Goal: Find specific page/section: Find specific page/section

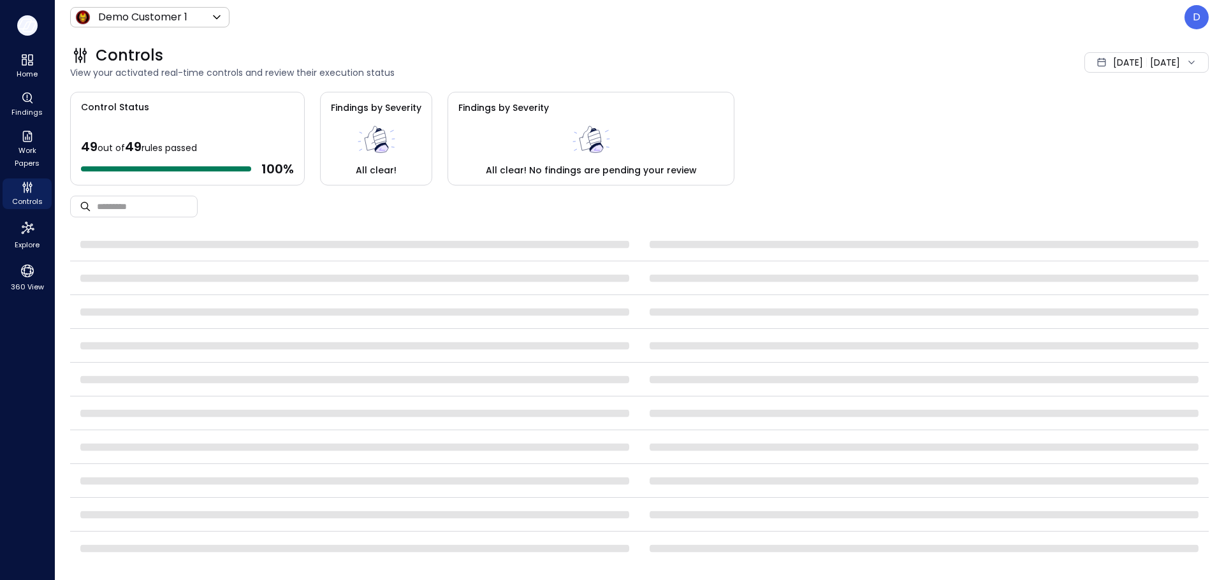
click at [20, 25] on icon "button" at bounding box center [27, 25] width 19 height 14
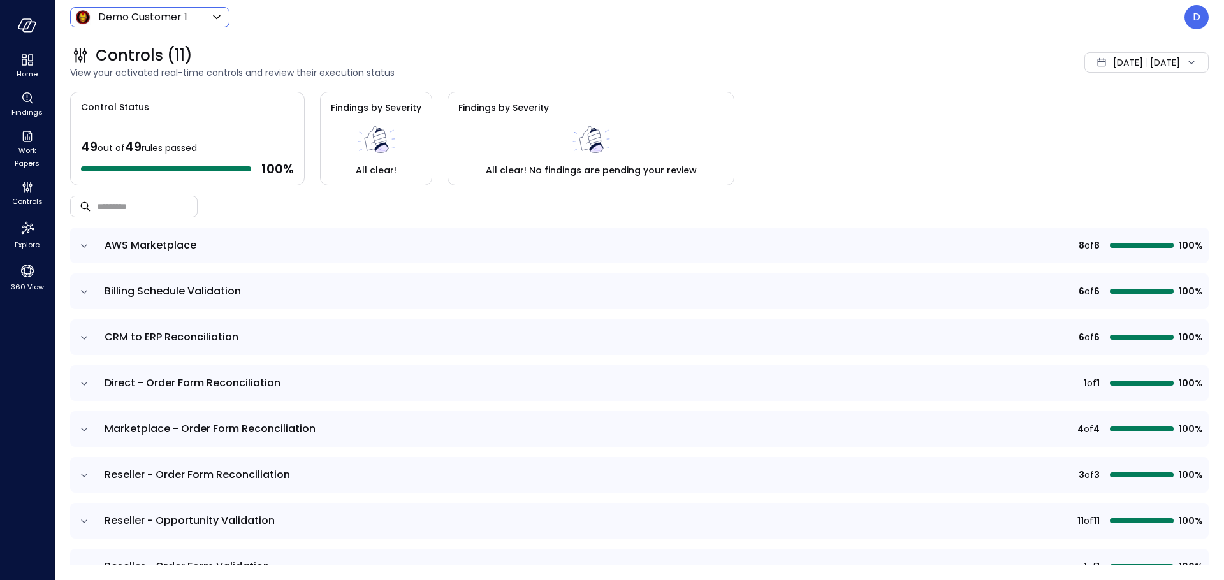
click at [120, 15] on body "Home Findings Work Papers Controls Explore 360 View Demo Customer 1 ***** ​ D C…" at bounding box center [612, 290] width 1224 height 580
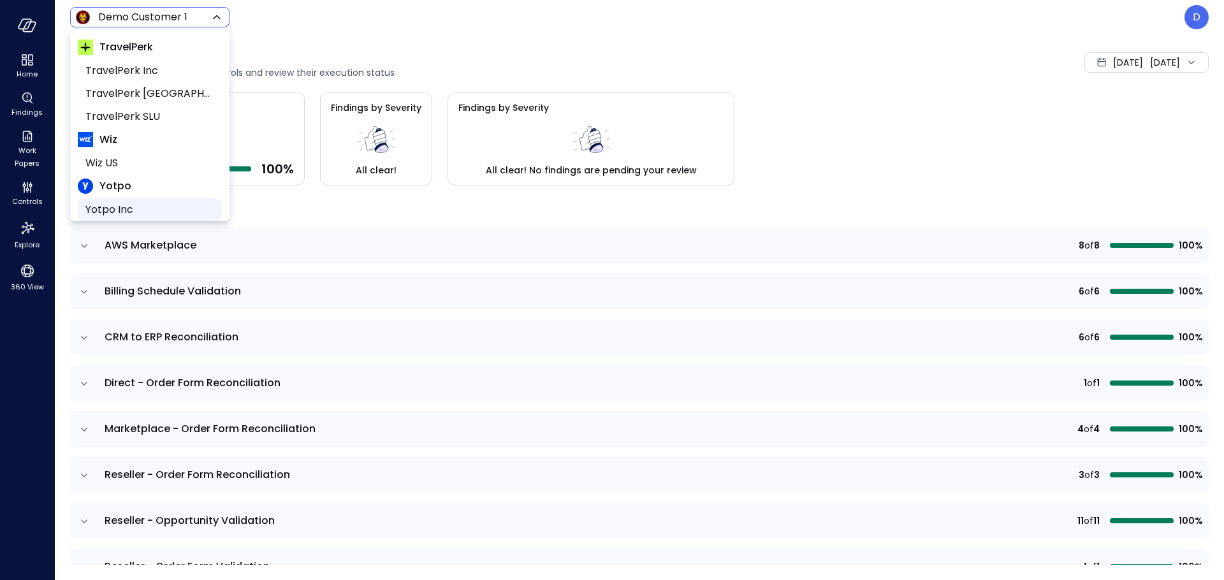
scroll to position [193, 0]
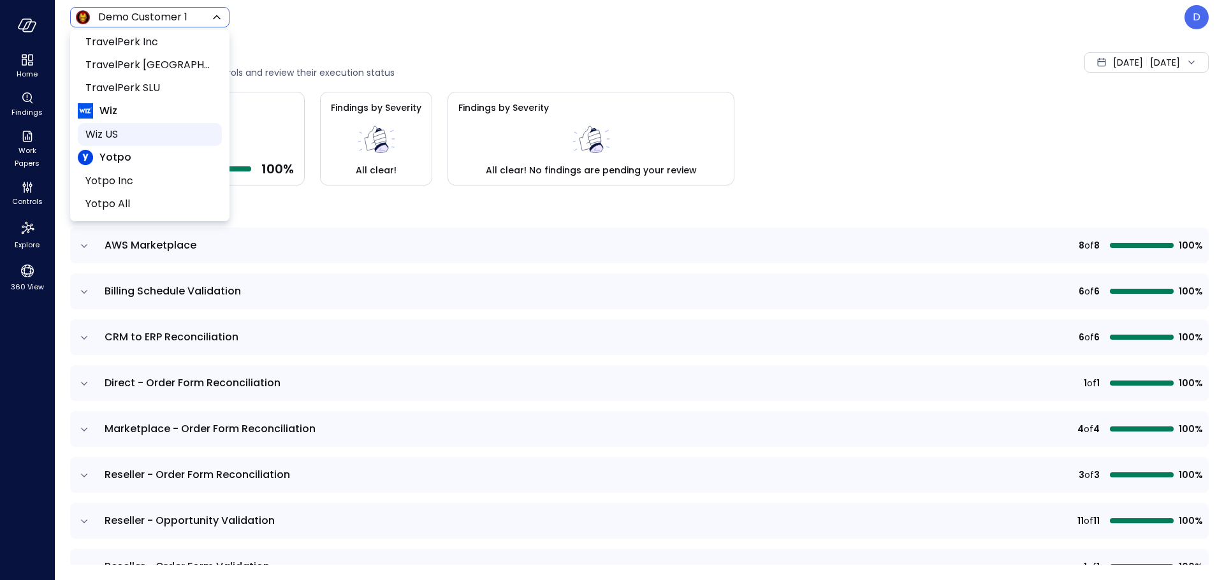
click at [120, 131] on span "Wiz US" at bounding box center [148, 134] width 126 height 15
type input "******"
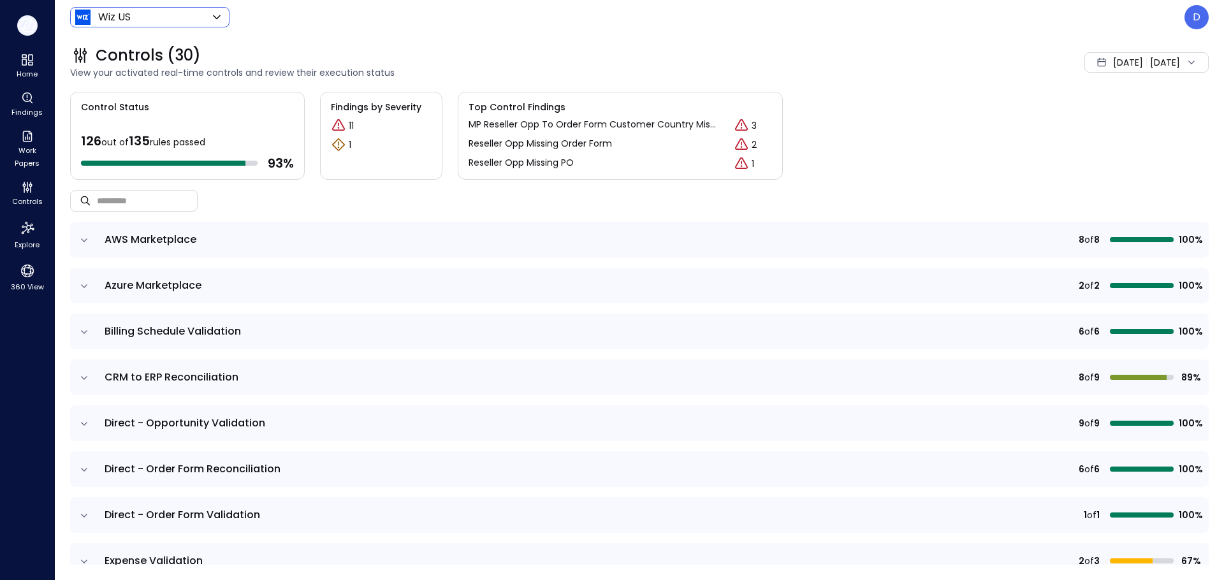
click at [25, 16] on button "button" at bounding box center [27, 25] width 20 height 20
click at [36, 58] on div "Home" at bounding box center [27, 66] width 49 height 31
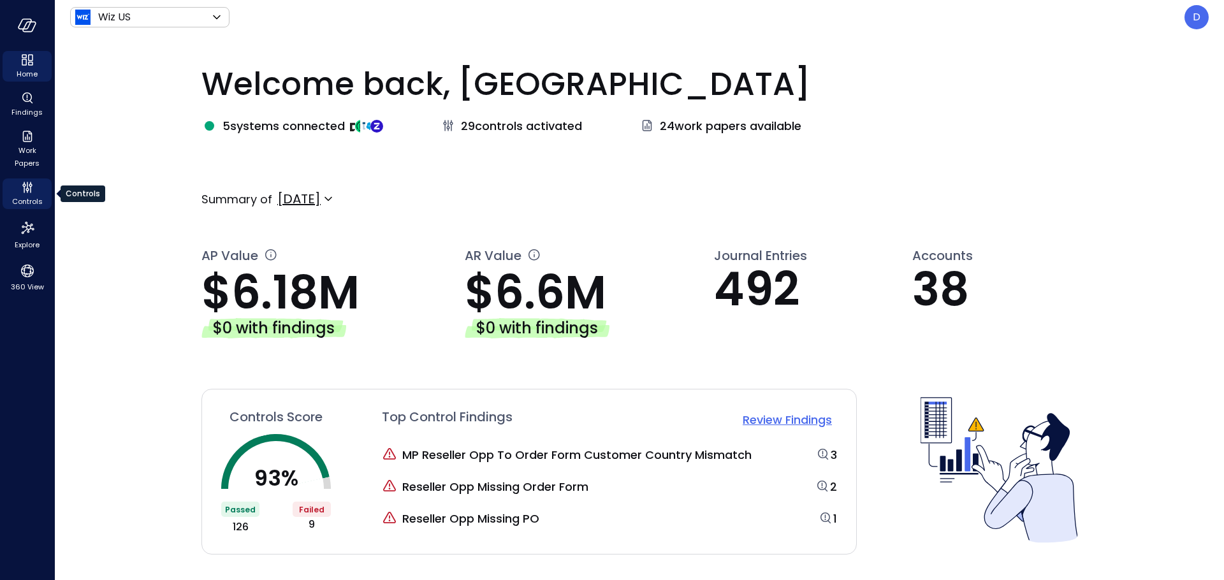
click at [38, 185] on div "Controls" at bounding box center [27, 193] width 49 height 31
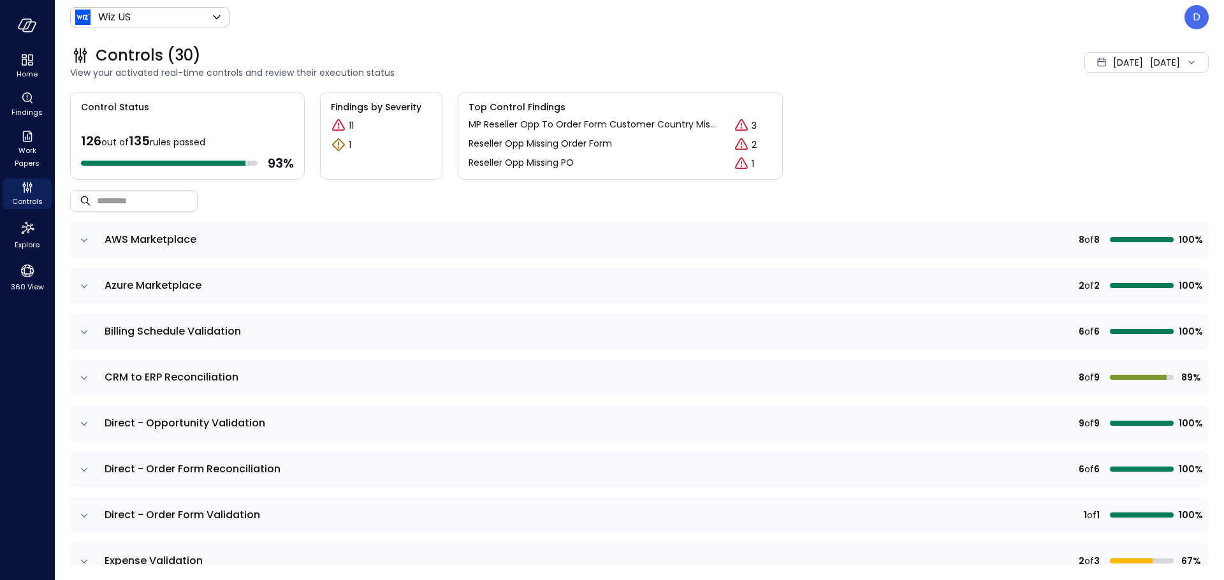
click at [82, 421] on icon "expand row" at bounding box center [84, 423] width 13 height 13
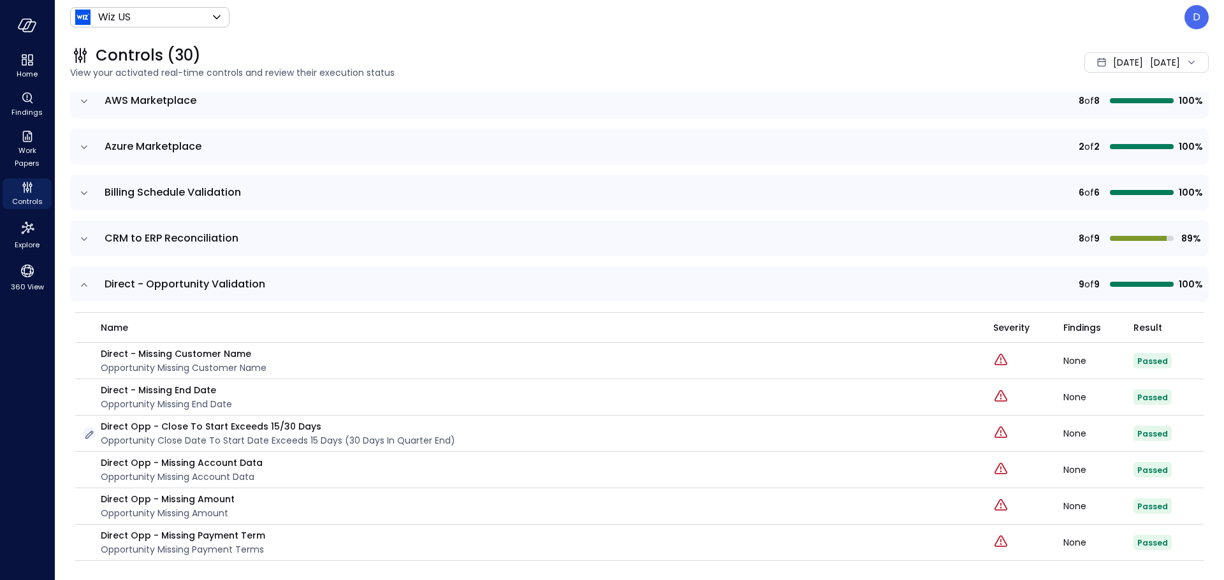
scroll to position [147, 0]
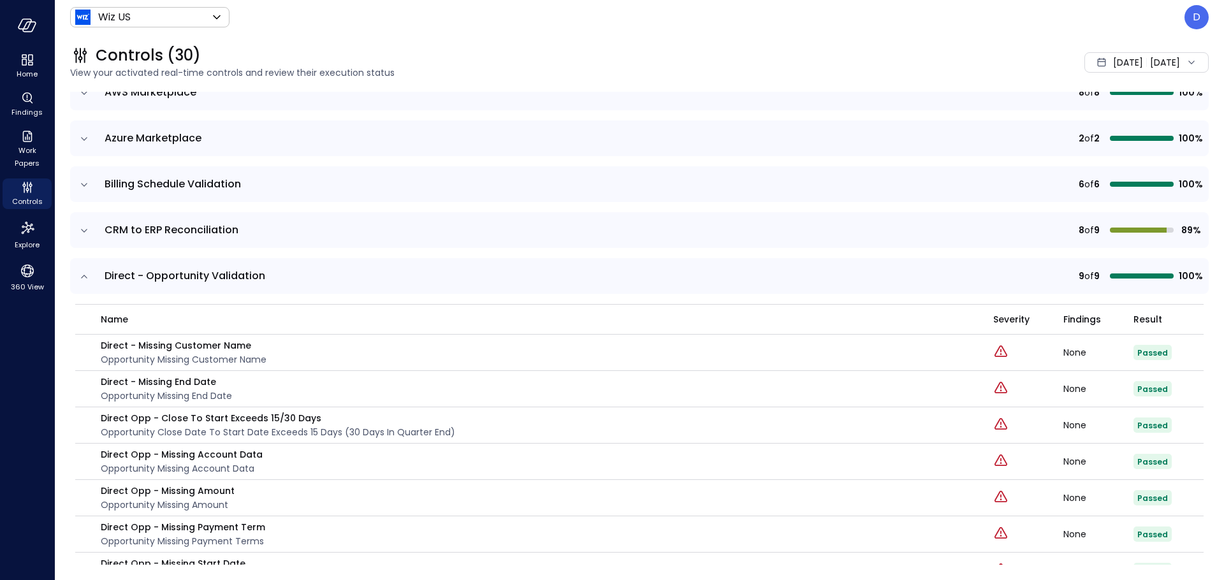
click at [83, 277] on icon "expand row" at bounding box center [84, 276] width 13 height 13
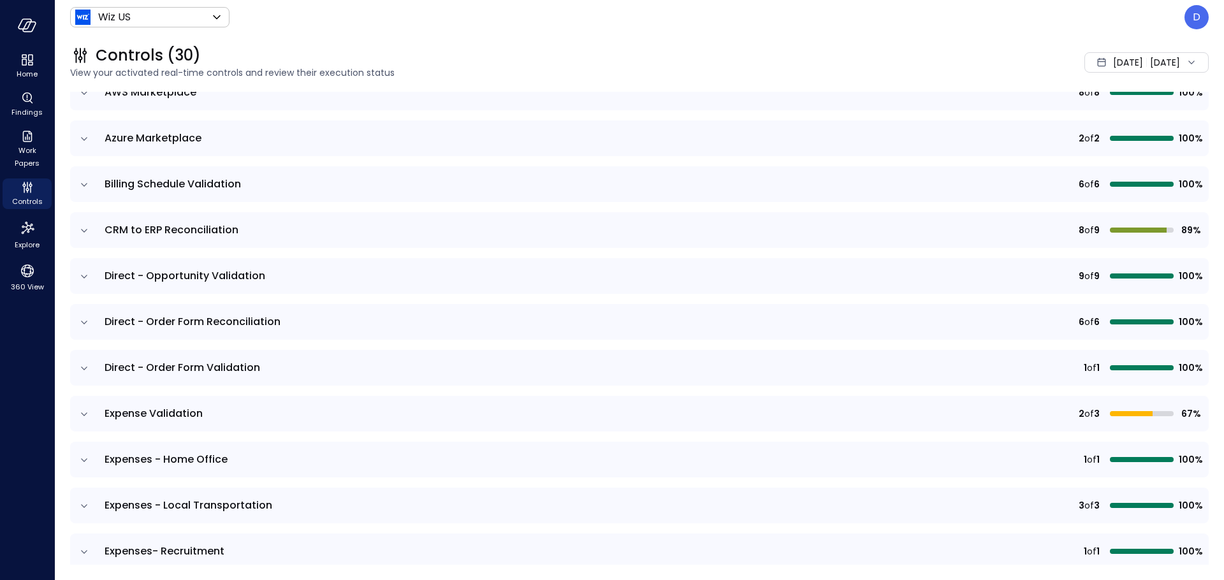
click at [90, 319] on icon "expand row" at bounding box center [84, 322] width 13 height 13
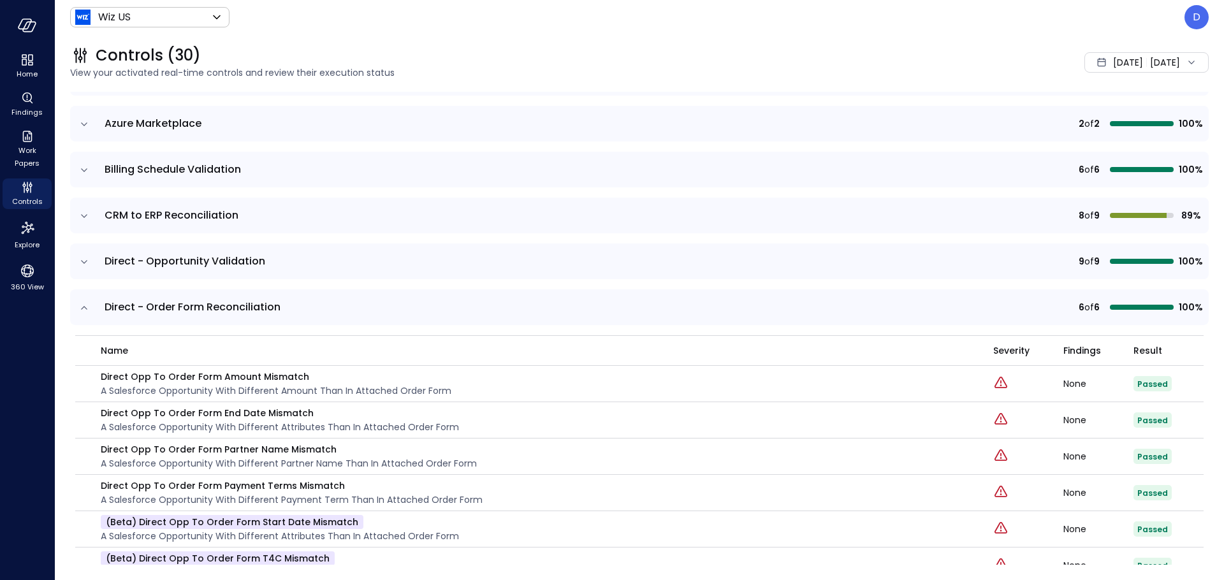
scroll to position [0, 0]
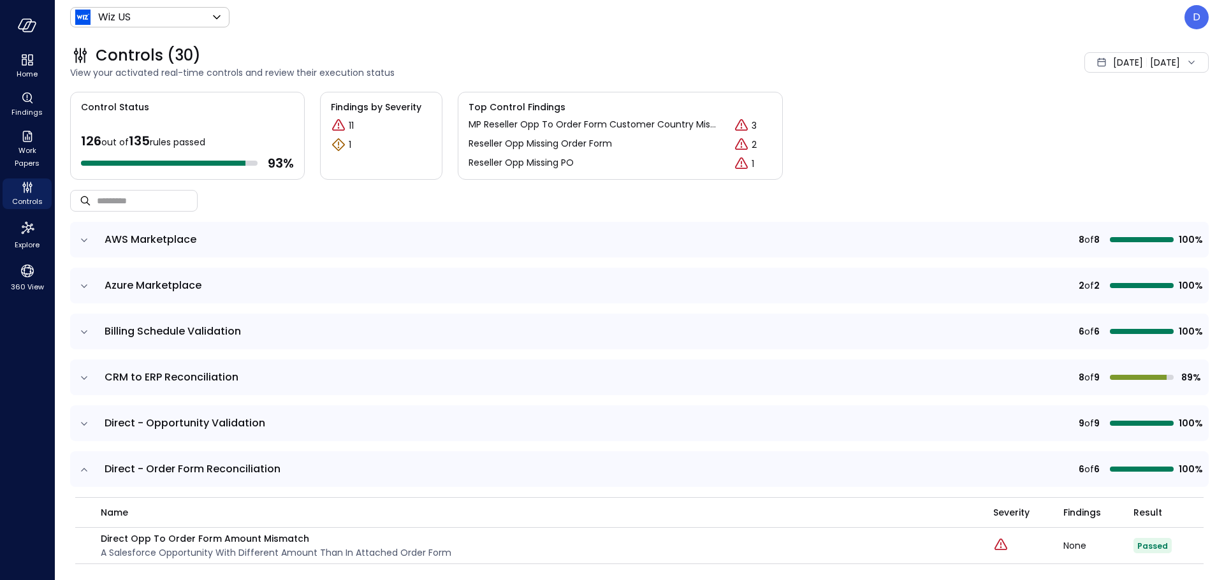
click at [86, 470] on icon "expand row" at bounding box center [84, 469] width 6 height 3
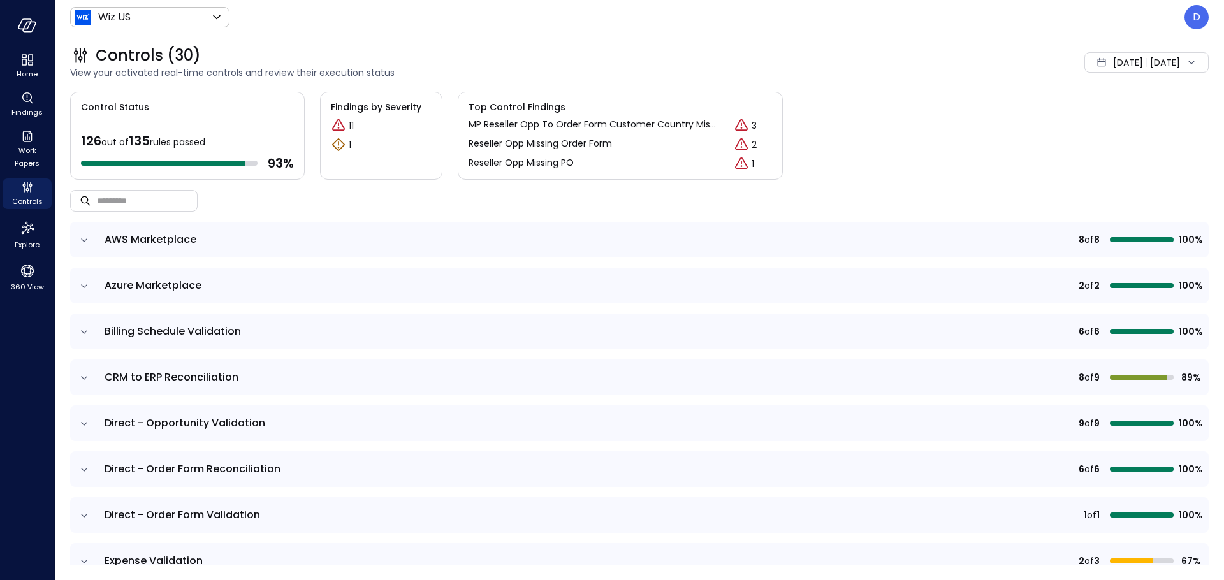
click at [1124, 59] on div "[DATE] [DATE]" at bounding box center [1146, 62] width 124 height 20
click at [1096, 102] on li "[DATE]" at bounding box center [1115, 97] width 101 height 21
click at [547, 45] on div "Controls (30)" at bounding box center [463, 55] width 787 height 20
